Goal: Transaction & Acquisition: Purchase product/service

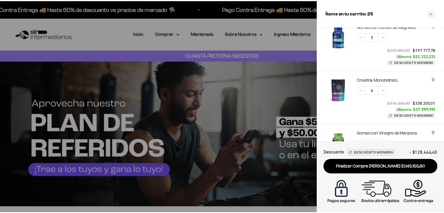
scroll to position [234, 0]
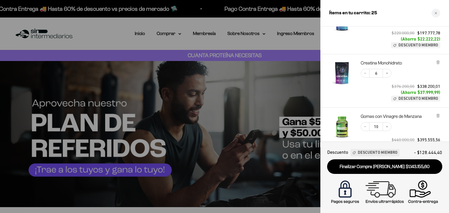
click at [428, 30] on link "Carrito 25 artículos 25" at bounding box center [431, 33] width 6 height 6
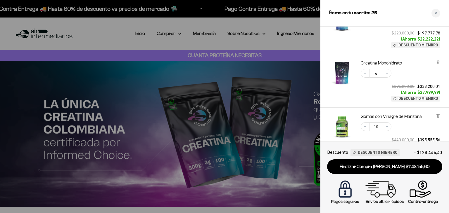
click at [128, 40] on div at bounding box center [224, 106] width 449 height 213
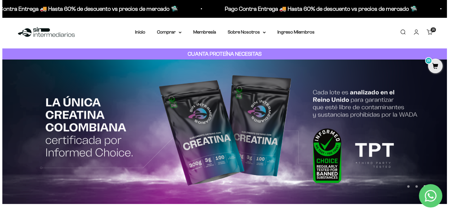
scroll to position [0, 0]
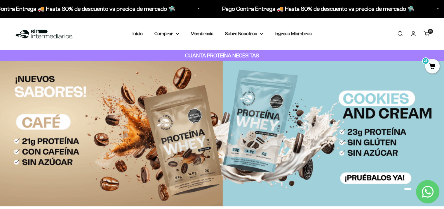
click at [434, 65] on span "25" at bounding box center [432, 66] width 15 height 15
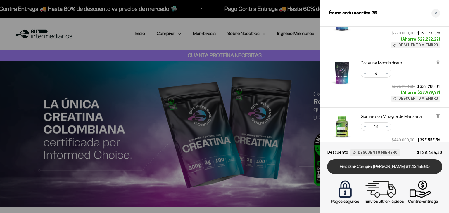
click at [397, 166] on link "Finalizar Compra [PERSON_NAME] $1.143.155,60" at bounding box center [384, 167] width 115 height 15
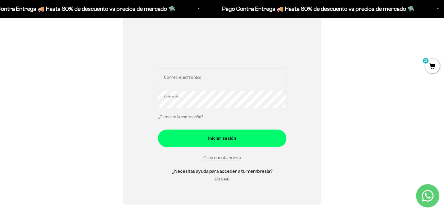
scroll to position [95, 0]
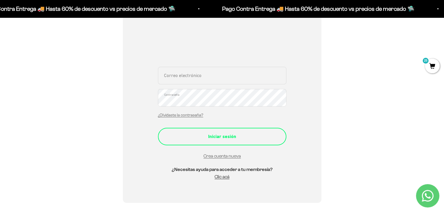
type input "[EMAIL_ADDRESS][DOMAIN_NAME]"
click at [250, 137] on div "Iniciar sesión" at bounding box center [222, 137] width 105 height 8
